Goal: Task Accomplishment & Management: Manage account settings

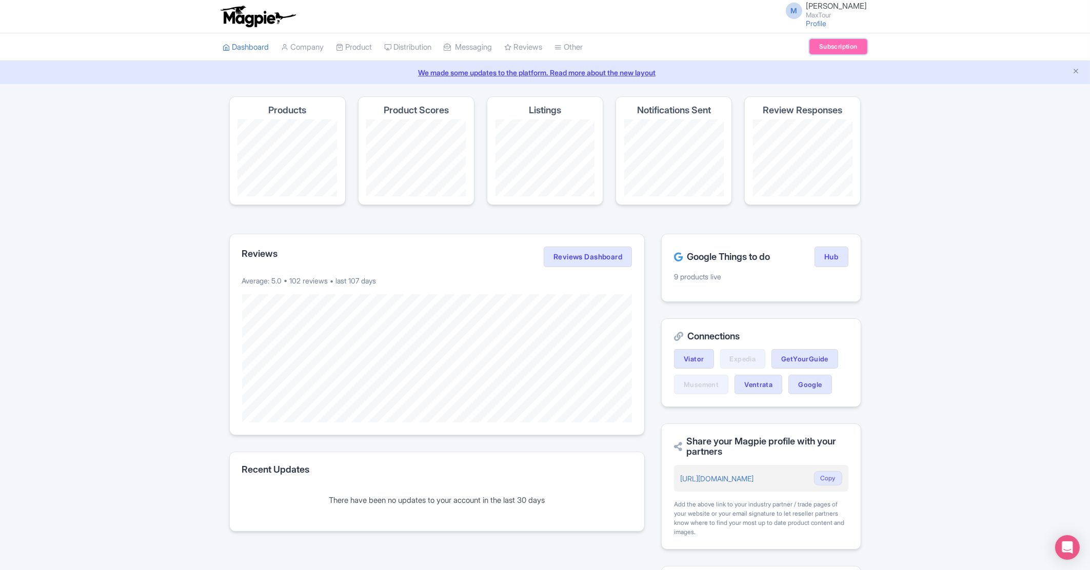
click at [814, 51] on link "Subscription" at bounding box center [837, 46] width 57 height 15
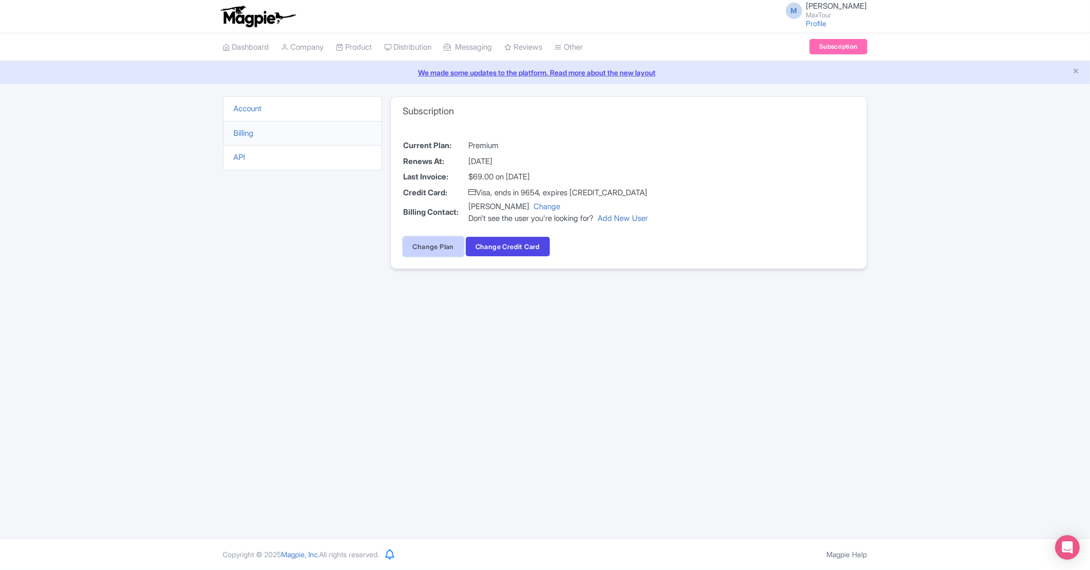
click at [426, 243] on link "Change Plan" at bounding box center [433, 246] width 61 height 19
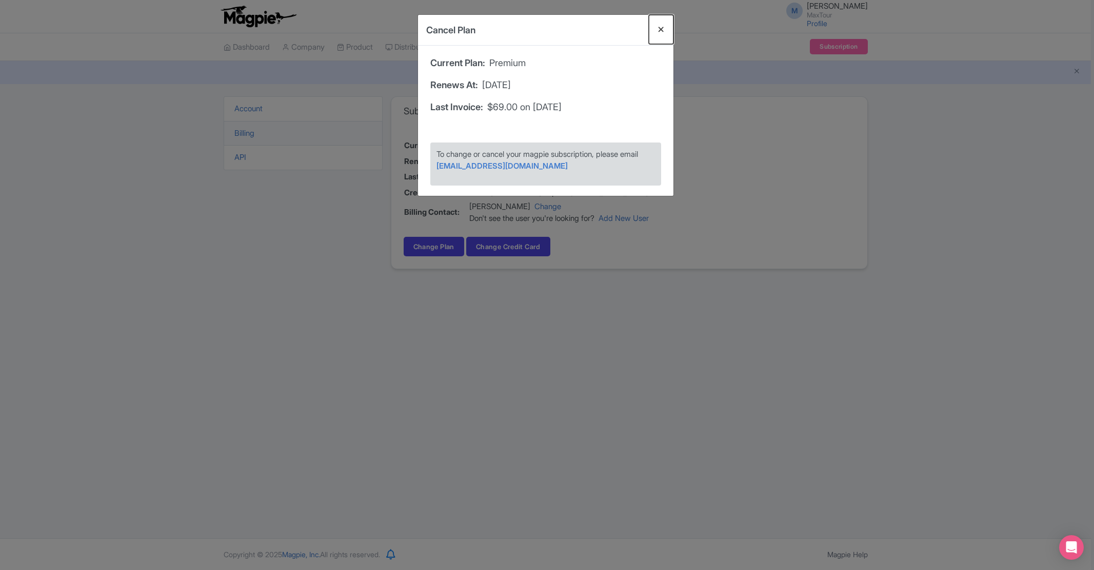
click at [658, 26] on button "Close" at bounding box center [661, 29] width 25 height 29
